Goal: Task Accomplishment & Management: Use online tool/utility

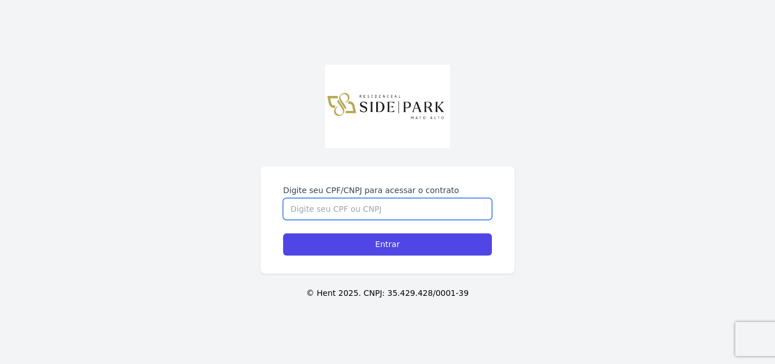
click at [343, 213] on input "Digite seu CPF/CNPJ para acessar o contrato" at bounding box center [387, 209] width 209 height 22
type input "14129890786"
click at [283, 233] on input "Entrar" at bounding box center [387, 244] width 209 height 22
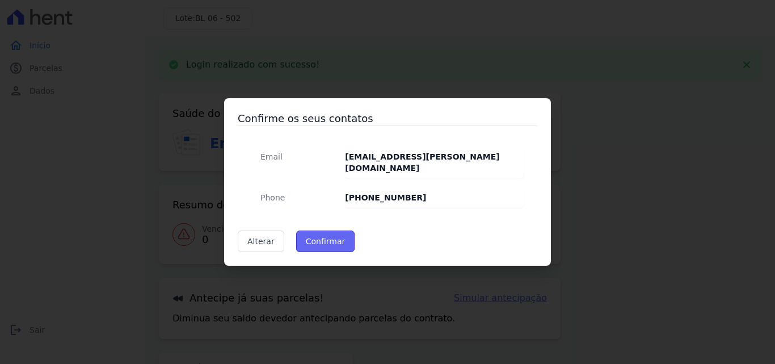
click at [326, 233] on button "Confirmar" at bounding box center [325, 241] width 59 height 22
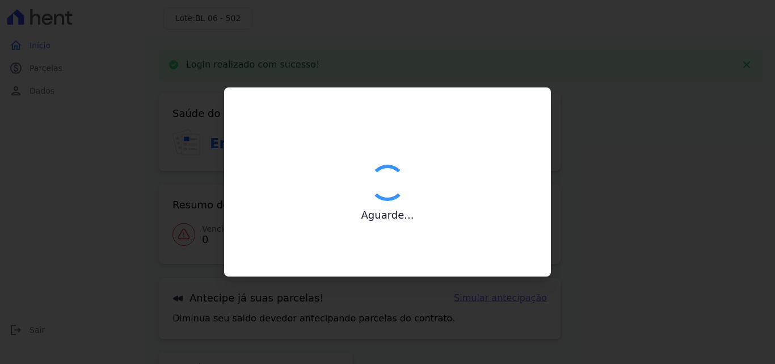
type input "Contatos confirmados com sucesso."
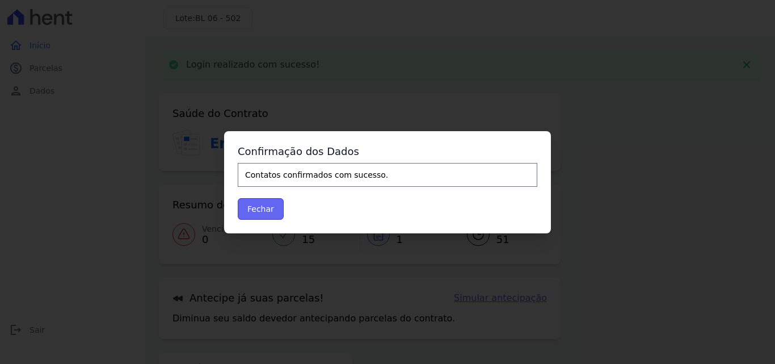
click at [258, 211] on button "Fechar" at bounding box center [261, 209] width 46 height 22
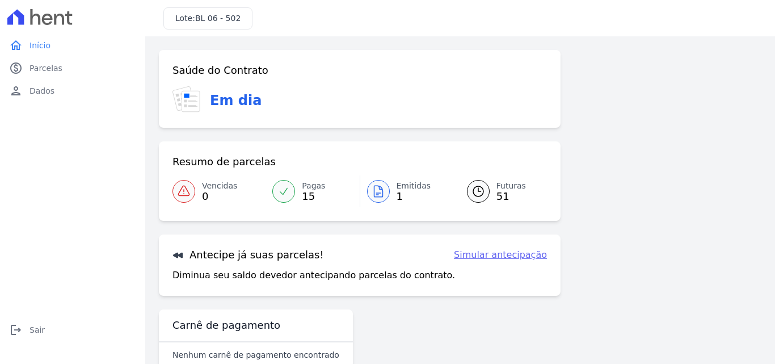
click at [405, 189] on span "Emitidas" at bounding box center [414, 186] width 35 height 12
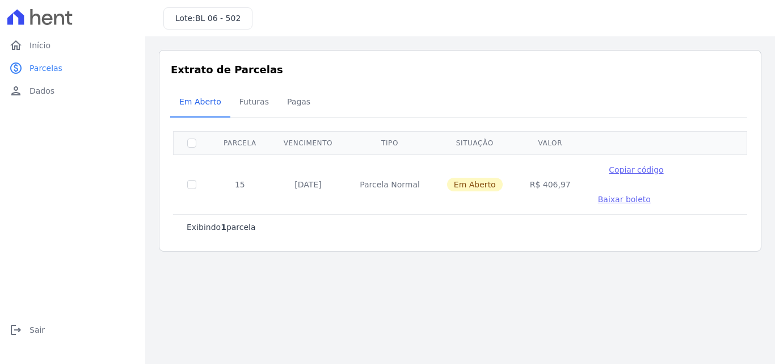
click at [651, 195] on span "Baixar boleto" at bounding box center [624, 199] width 53 height 9
click at [58, 48] on link "home Início" at bounding box center [73, 45] width 136 height 23
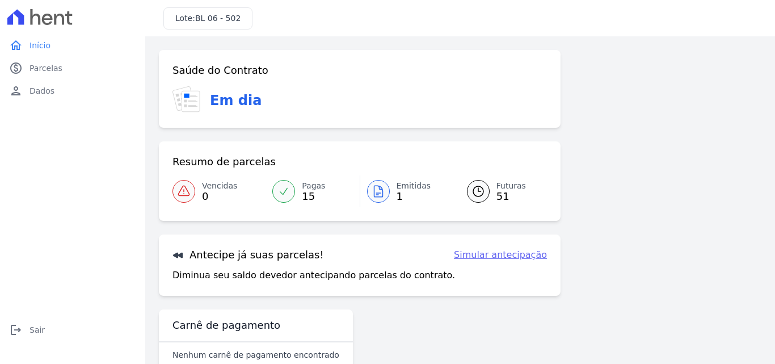
click at [495, 258] on link "Simular antecipação" at bounding box center [500, 255] width 93 height 14
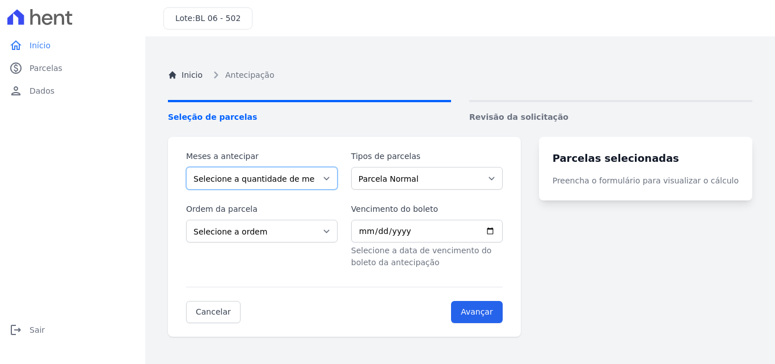
click at [272, 175] on select "Selecione a quantidade de meses a antecipar 1 2 3 4 5 6 7 8 9 10 11 12 13 14 15…" at bounding box center [261, 178] width 151 height 23
select select "2"
click at [186, 167] on select "Selecione a quantidade de meses a antecipar 1 2 3 4 5 6 7 8 9 10 11 12 13 14 15…" at bounding box center [261, 178] width 151 height 23
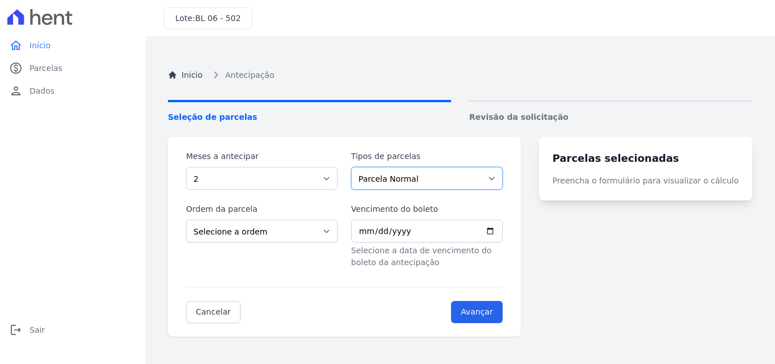
click at [452, 177] on select "Parcela Normal Outros Sinal Financiamento CEF" at bounding box center [426, 178] width 151 height 23
click at [247, 237] on select "Selecione a ordem Últimas parcelas Primeiras parcelas" at bounding box center [261, 231] width 151 height 23
select select "beginning"
click at [186, 220] on select "Selecione a ordem Últimas parcelas Primeiras parcelas" at bounding box center [261, 231] width 151 height 23
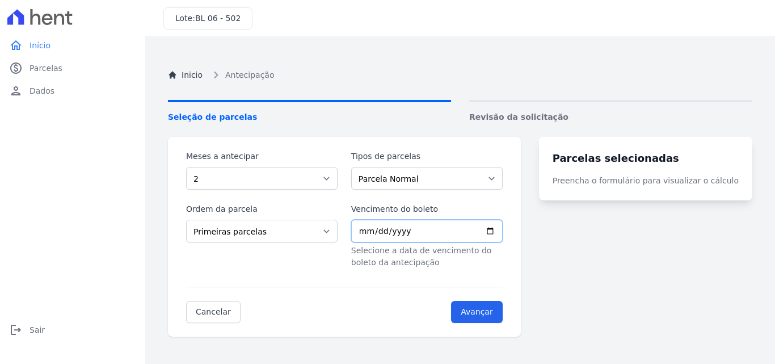
click at [371, 232] on input "Vencimento do boleto" at bounding box center [426, 231] width 151 height 23
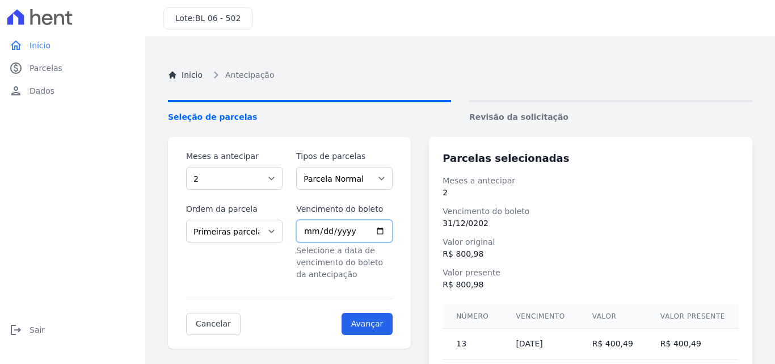
type input "[PHONE_NUMBER]"
type input "[DATE]"
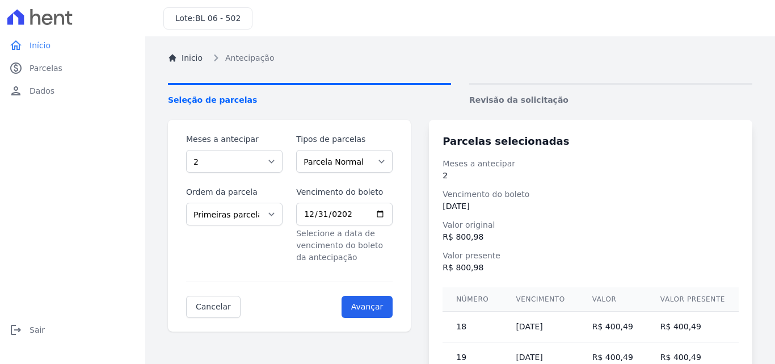
scroll to position [19, 0]
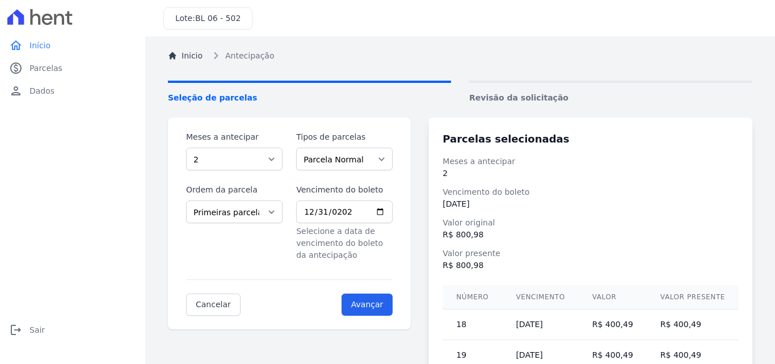
drag, startPoint x: 765, startPoint y: 179, endPoint x: 763, endPoint y: 199, distance: 20.5
click at [763, 199] on div "Inicio Antecipação Seleção de parcelas Revisão da solicitação Meses a antecipar…" at bounding box center [460, 216] width 630 height 398
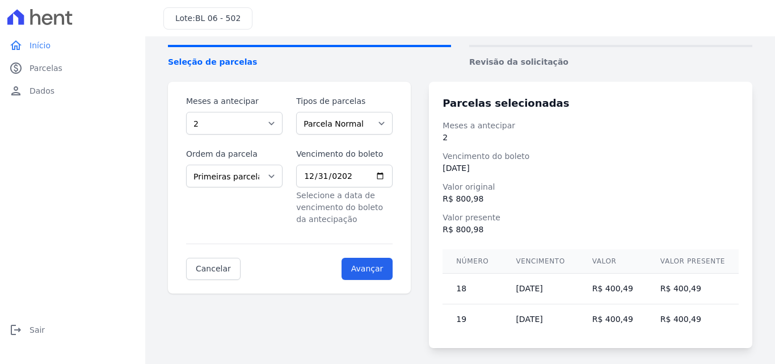
scroll to position [56, 0]
click at [676, 204] on dl "Meses a antecipar 2 Vencimento do boleto [DATE] Valor original R$ 800,98 Valor …" at bounding box center [591, 177] width 296 height 116
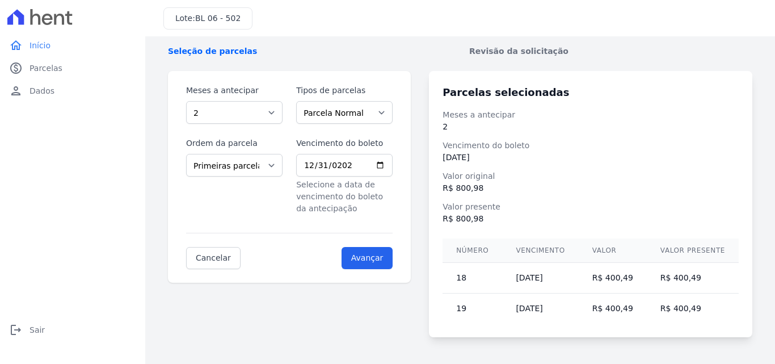
scroll to position [71, 0]
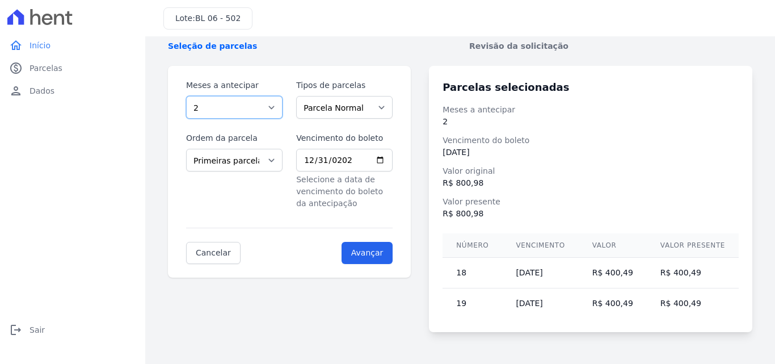
click at [271, 107] on select "Selecione a quantidade de meses a antecipar 1 2 3 4 5 6 7 8 9 10 11 12 13 14 15…" at bounding box center [234, 107] width 96 height 23
select select "10"
click at [186, 96] on select "Selecione a quantidade de meses a antecipar 1 2 3 4 5 6 7 8 9 10 11 12 13 14 15…" at bounding box center [234, 107] width 96 height 23
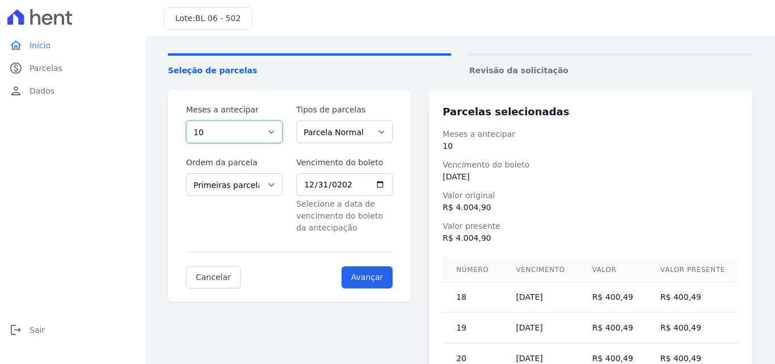
scroll to position [113, 0]
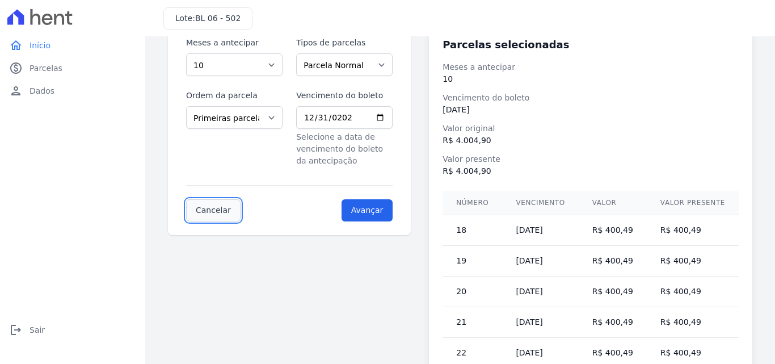
click at [203, 209] on link "Cancelar" at bounding box center [213, 210] width 54 height 22
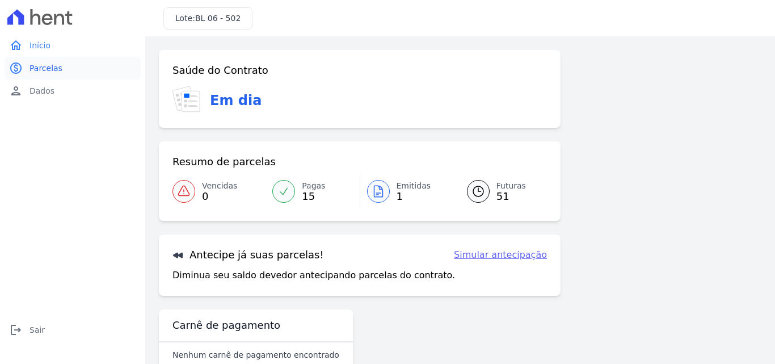
click at [50, 68] on span "Parcelas" at bounding box center [46, 67] width 33 height 11
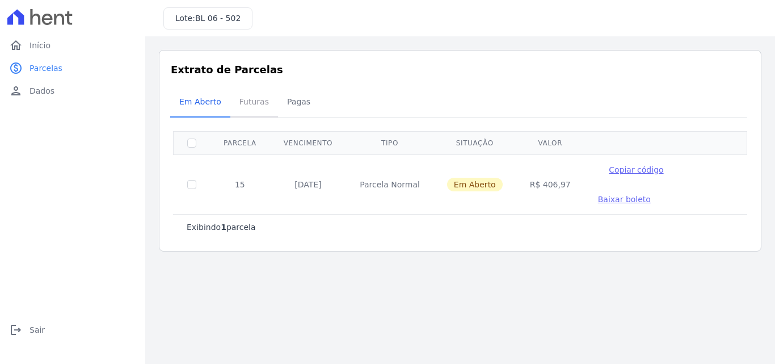
click at [256, 102] on span "Futuras" at bounding box center [254, 101] width 43 height 23
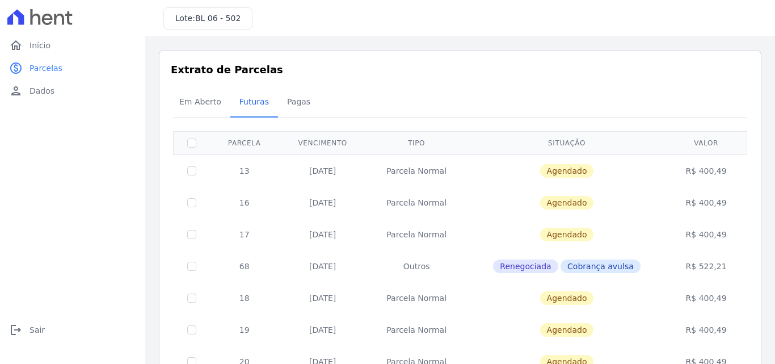
drag, startPoint x: 722, startPoint y: 267, endPoint x: 679, endPoint y: 268, distance: 42.6
click at [679, 268] on td "R$ 522,21" at bounding box center [706, 266] width 78 height 32
drag, startPoint x: 228, startPoint y: 266, endPoint x: 755, endPoint y: 279, distance: 527.3
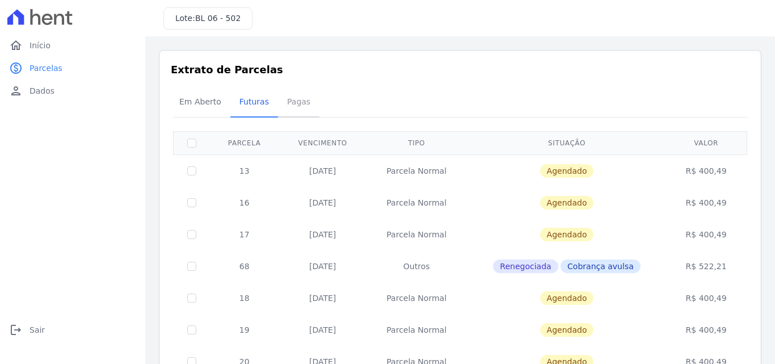
click at [289, 99] on span "Pagas" at bounding box center [298, 101] width 37 height 23
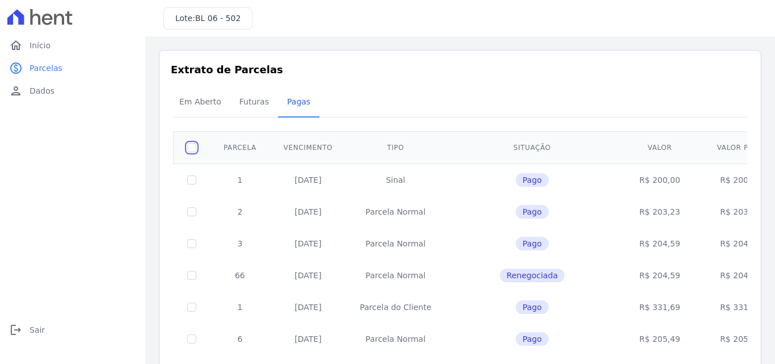
click at [190, 149] on input "checkbox" at bounding box center [191, 147] width 9 height 9
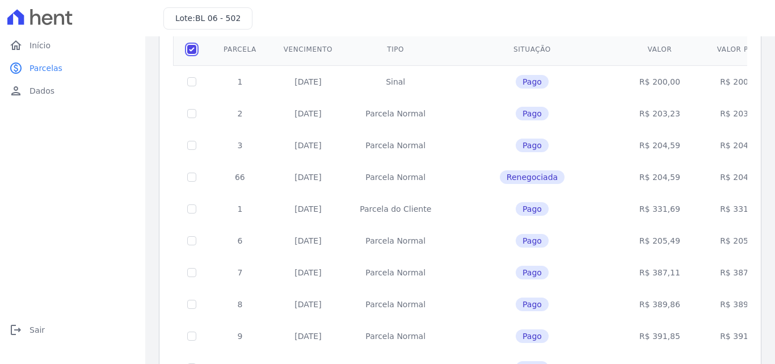
scroll to position [44, 0]
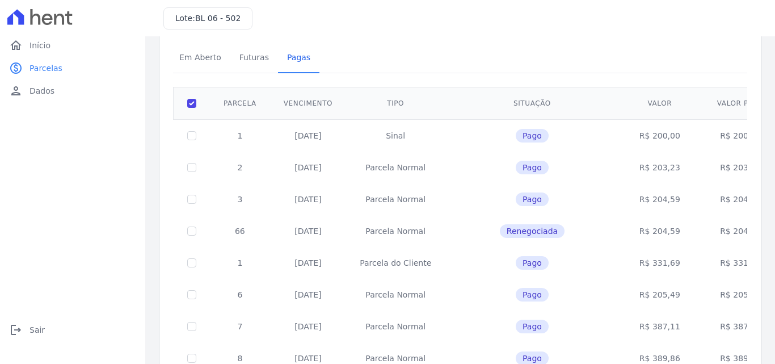
click at [192, 140] on td at bounding box center [192, 135] width 37 height 32
click at [191, 99] on input "checkbox" at bounding box center [191, 103] width 9 height 9
checkbox input "false"
click at [186, 137] on td at bounding box center [192, 135] width 37 height 32
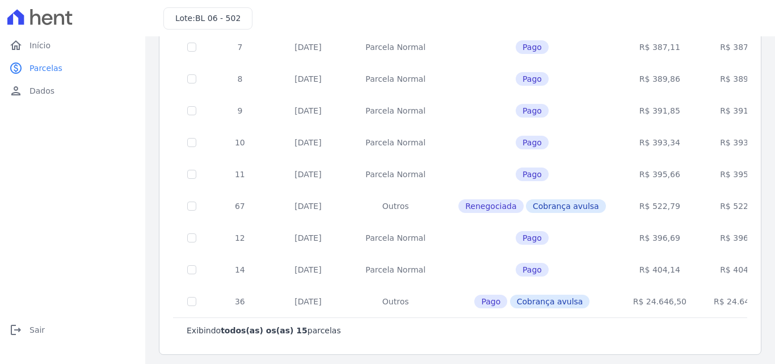
scroll to position [328, 0]
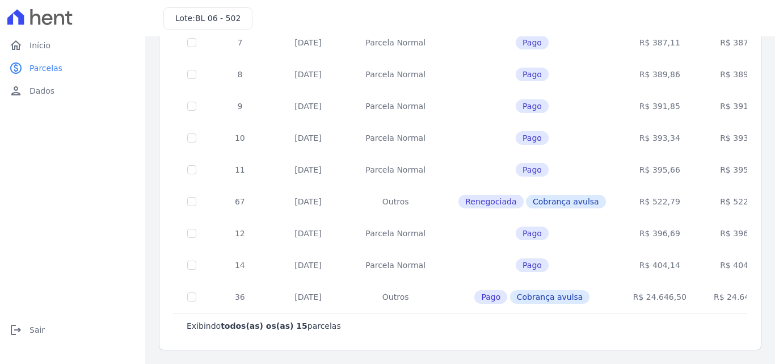
click at [306, 266] on td "[DATE]" at bounding box center [308, 265] width 76 height 32
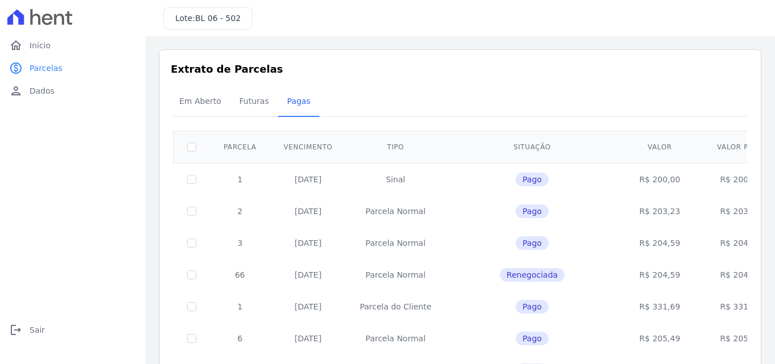
scroll to position [0, 0]
click at [255, 102] on span "Futuras" at bounding box center [254, 101] width 43 height 23
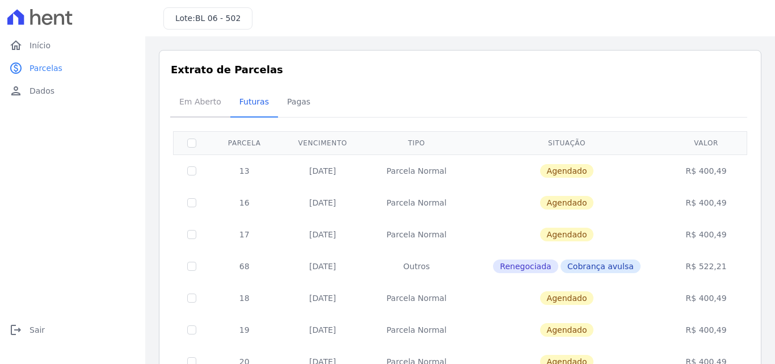
click at [198, 98] on span "Em Aberto" at bounding box center [200, 101] width 56 height 23
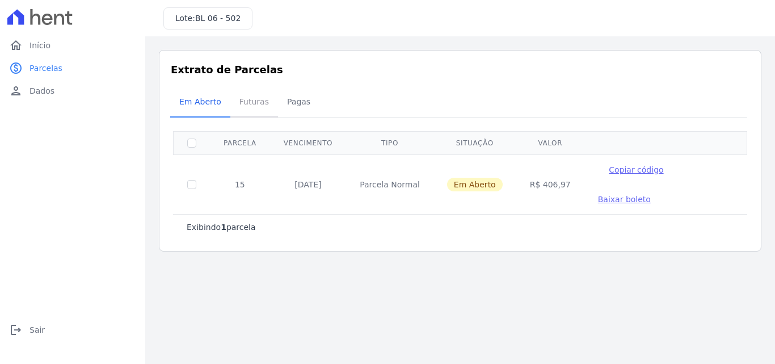
click at [251, 104] on span "Futuras" at bounding box center [254, 101] width 43 height 23
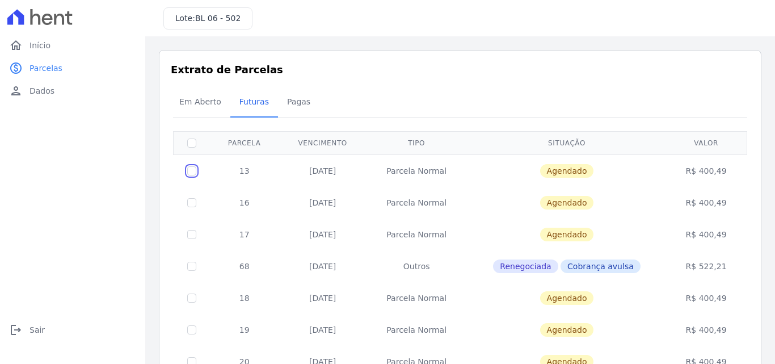
click at [193, 172] on input "checkbox" at bounding box center [191, 170] width 9 height 9
checkbox input "true"
click at [194, 146] on input "checkbox" at bounding box center [191, 142] width 9 height 9
checkbox input "false"
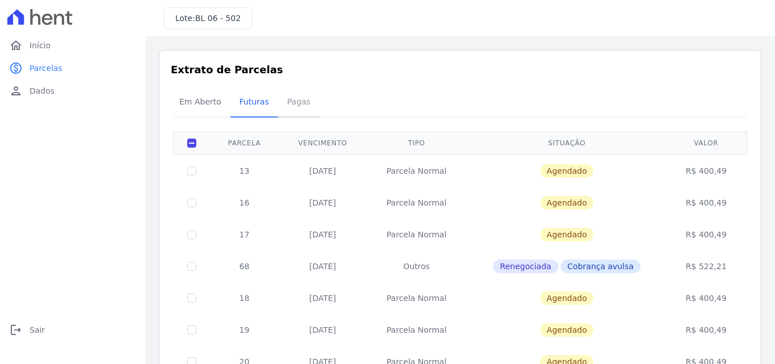
click at [291, 102] on span "Pagas" at bounding box center [298, 101] width 37 height 23
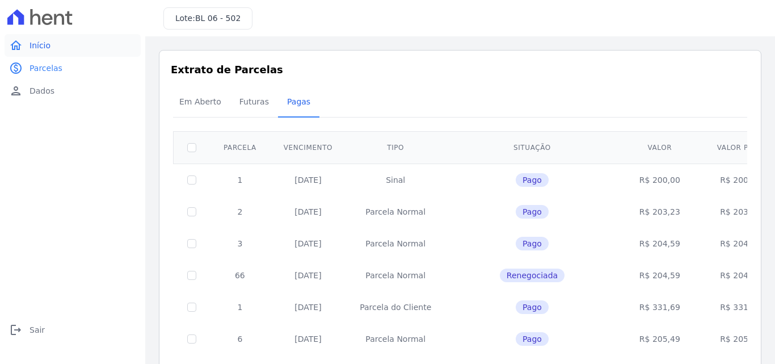
click at [55, 50] on link "home Início" at bounding box center [73, 45] width 136 height 23
